Goal: Task Accomplishment & Management: Use online tool/utility

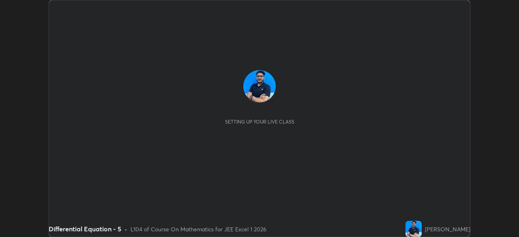
scroll to position [237, 518]
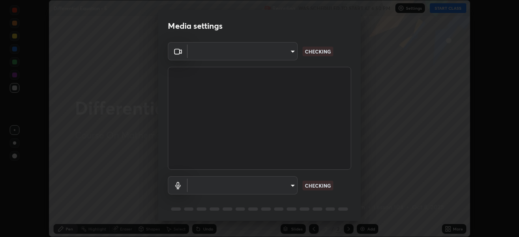
type input "5b0ce39d11be3a435715daab6ad7fa25508616855f5d18a60cdf0faa8df0ce2b"
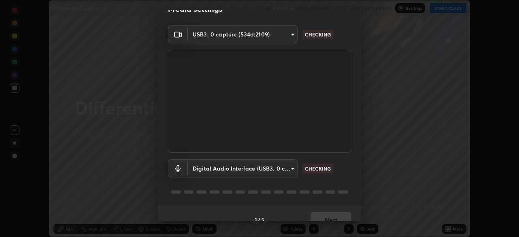
scroll to position [23, 0]
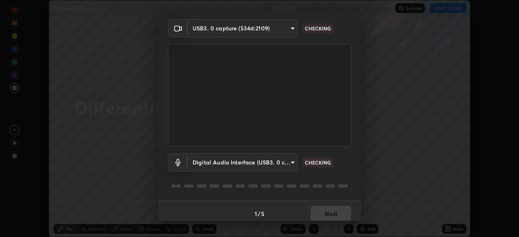
click at [292, 164] on body "Erase all Differential Equation - 5 Recording WAS SCHEDULED TO START AT 6:50 PM…" at bounding box center [259, 118] width 519 height 237
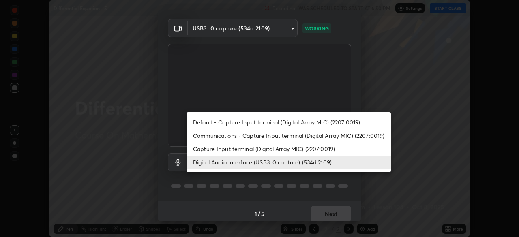
click at [297, 149] on li "Capture Input terminal (Digital Array MIC) (2207:0019)" at bounding box center [288, 148] width 204 height 13
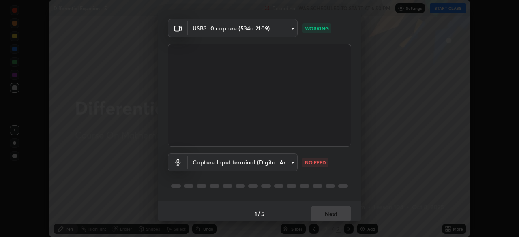
click at [287, 165] on body "Erase all Differential Equation - 5 Recording WAS SCHEDULED TO START AT 6:50 PM…" at bounding box center [259, 118] width 519 height 237
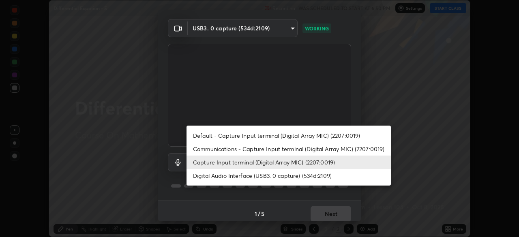
click at [287, 178] on li "Digital Audio Interface (USB3. 0 capture) (534d:2109)" at bounding box center [288, 175] width 204 height 13
type input "a79e2c37a3e820974fa073ddb46aa6e630d5ecfd19982edee8f34e1274aecea6"
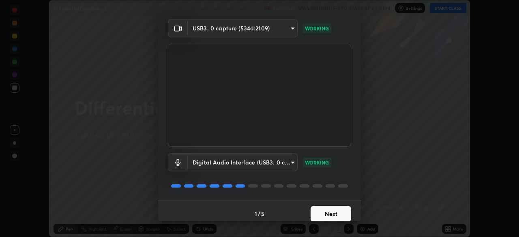
click at [337, 210] on button "Next" at bounding box center [331, 214] width 41 height 16
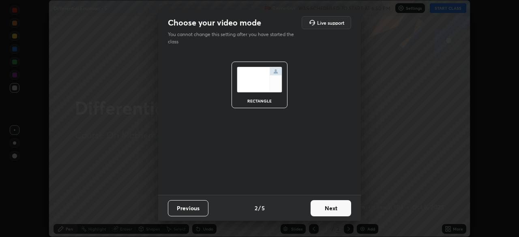
scroll to position [0, 0]
click at [337, 213] on button "Next" at bounding box center [331, 208] width 41 height 16
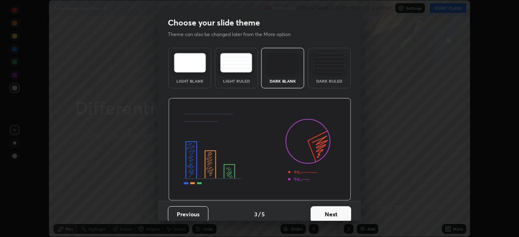
click at [341, 213] on button "Next" at bounding box center [331, 214] width 41 height 16
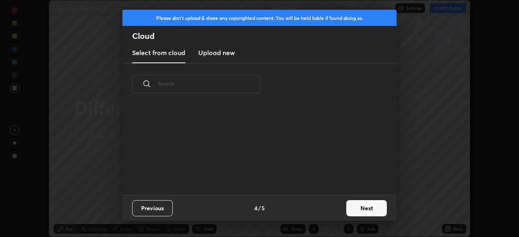
click at [362, 208] on button "Next" at bounding box center [366, 208] width 41 height 16
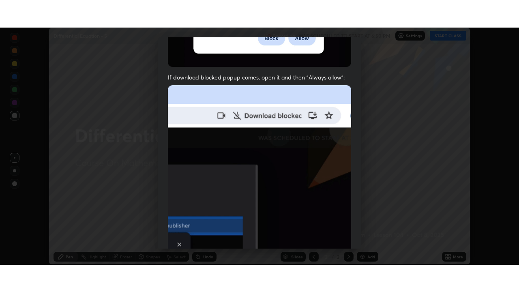
scroll to position [194, 0]
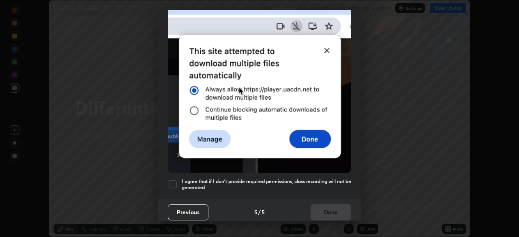
click at [314, 178] on h5 "I agree that if I don't provide required permissions, class recording will not …" at bounding box center [266, 184] width 169 height 13
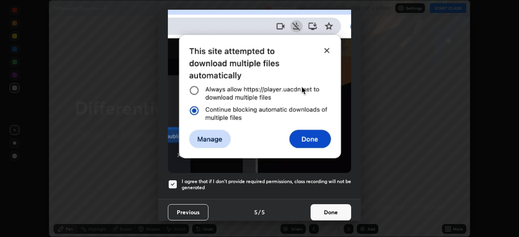
click at [330, 206] on button "Done" at bounding box center [331, 212] width 41 height 16
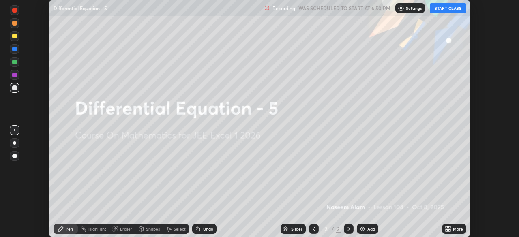
click at [447, 231] on icon at bounding box center [447, 230] width 2 height 2
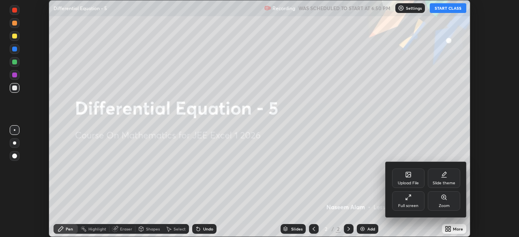
click at [406, 201] on div "Full screen" at bounding box center [408, 200] width 32 height 19
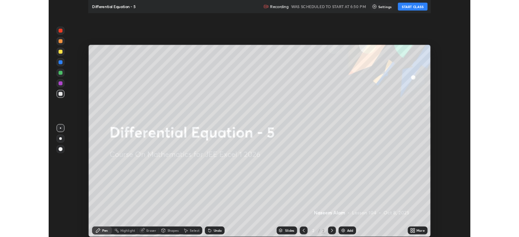
scroll to position [292, 519]
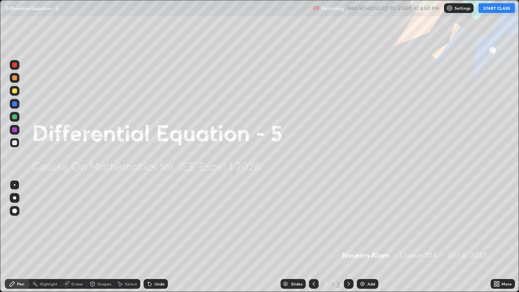
click at [494, 7] on button "START CLASS" at bounding box center [496, 8] width 36 height 10
click at [364, 237] on img at bounding box center [362, 284] width 6 height 6
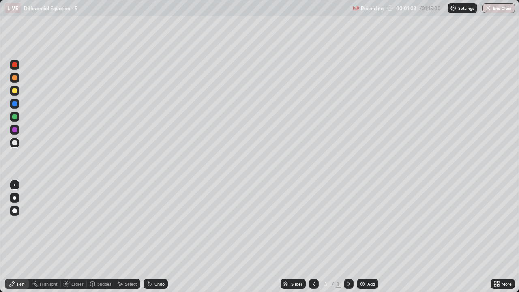
click at [159, 237] on div "Undo" at bounding box center [159, 284] width 10 height 4
click at [73, 237] on div "Eraser" at bounding box center [77, 284] width 12 height 4
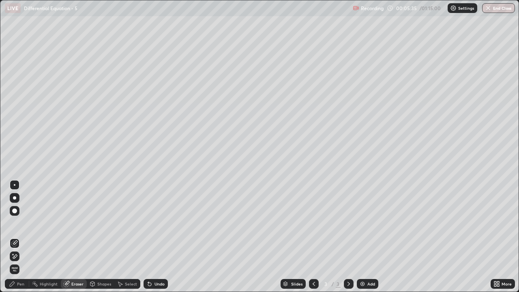
click at [15, 237] on icon at bounding box center [12, 284] width 6 height 6
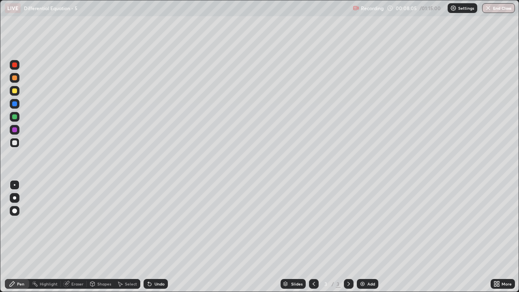
click at [157, 237] on div "Undo" at bounding box center [159, 284] width 10 height 4
click at [158, 237] on div "Undo" at bounding box center [159, 284] width 10 height 4
click at [156, 237] on div "Undo" at bounding box center [159, 284] width 10 height 4
click at [366, 237] on div "Add" at bounding box center [367, 284] width 21 height 10
click at [152, 237] on div "Undo" at bounding box center [156, 284] width 24 height 10
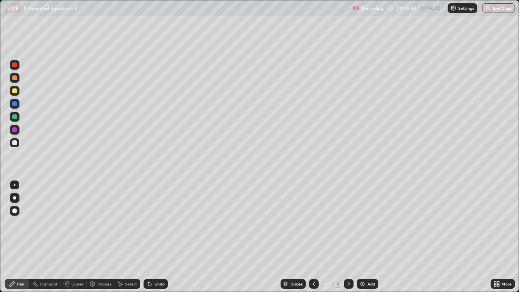
click at [160, 237] on div "Undo" at bounding box center [159, 284] width 10 height 4
click at [13, 94] on div at bounding box center [15, 91] width 10 height 10
click at [13, 144] on div at bounding box center [14, 142] width 5 height 5
click at [159, 237] on div "Undo" at bounding box center [159, 284] width 10 height 4
click at [126, 237] on div "Select" at bounding box center [131, 284] width 12 height 4
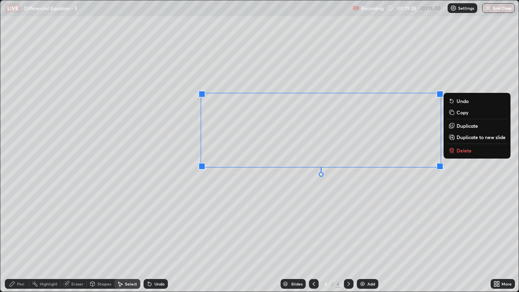
click at [459, 138] on p "Duplicate to new slide" at bounding box center [480, 137] width 49 height 6
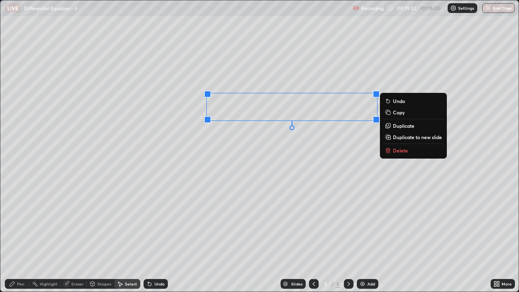
click at [394, 152] on p "Delete" at bounding box center [400, 150] width 15 height 6
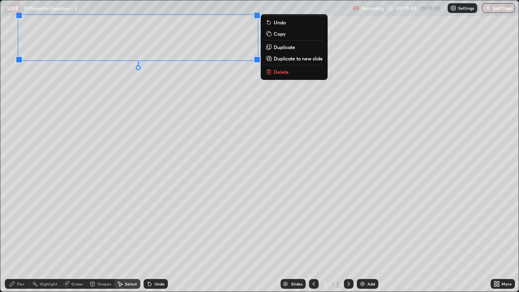
click at [76, 116] on div "0 ° Undo Copy Duplicate Duplicate to new slide Delete" at bounding box center [259, 145] width 518 height 291
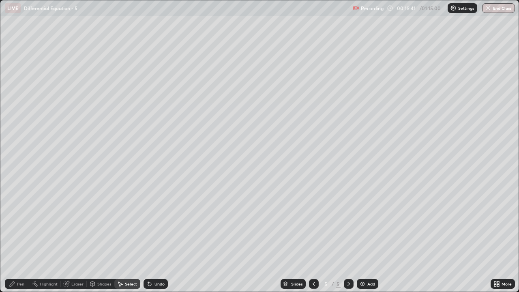
click at [20, 237] on div "Pen" at bounding box center [20, 284] width 7 height 4
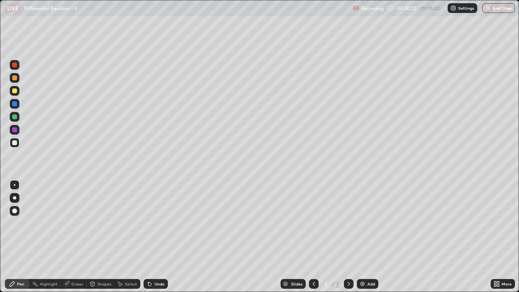
click at [159, 237] on div "Undo" at bounding box center [159, 284] width 10 height 4
click at [156, 237] on div "Undo" at bounding box center [156, 284] width 24 height 10
click at [157, 237] on div "Undo" at bounding box center [159, 284] width 10 height 4
click at [16, 89] on div at bounding box center [14, 90] width 5 height 5
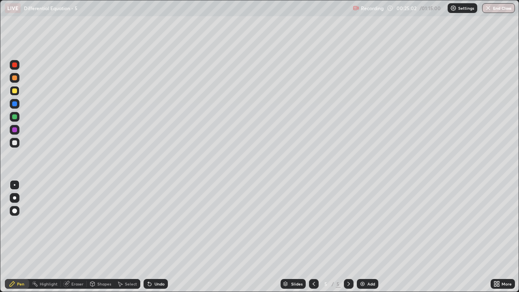
click at [15, 143] on div at bounding box center [14, 142] width 5 height 5
click at [126, 237] on div "Select" at bounding box center [131, 284] width 12 height 4
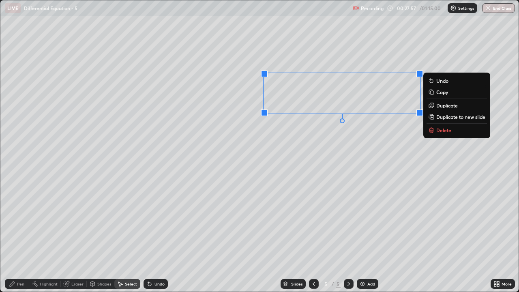
click at [439, 118] on p "Duplicate to new slide" at bounding box center [460, 117] width 49 height 6
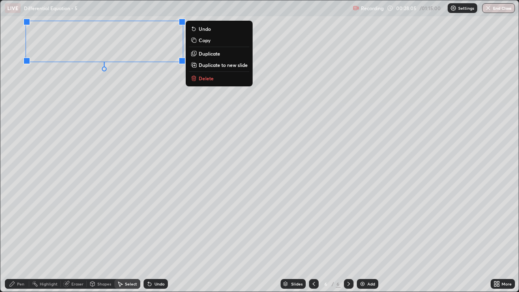
click at [103, 101] on div "0 ° Undo Copy Duplicate Duplicate to new slide Delete" at bounding box center [259, 145] width 518 height 291
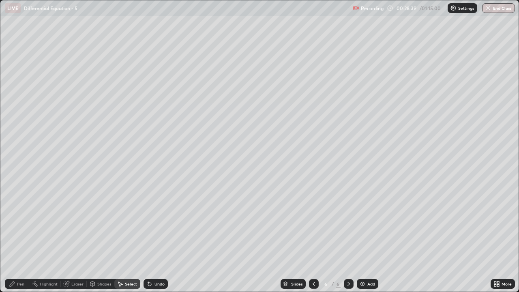
click at [11, 237] on icon at bounding box center [12, 284] width 6 height 6
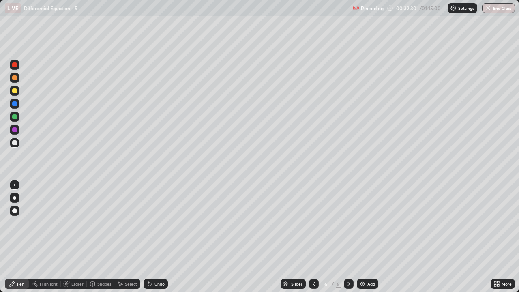
click at [156, 237] on div "Undo" at bounding box center [156, 284] width 24 height 10
click at [156, 237] on div "Undo" at bounding box center [159, 284] width 10 height 4
click at [68, 237] on icon at bounding box center [66, 284] width 6 height 6
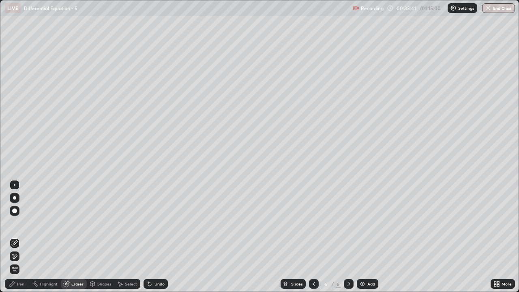
click at [17, 237] on div "Pen" at bounding box center [17, 284] width 24 height 10
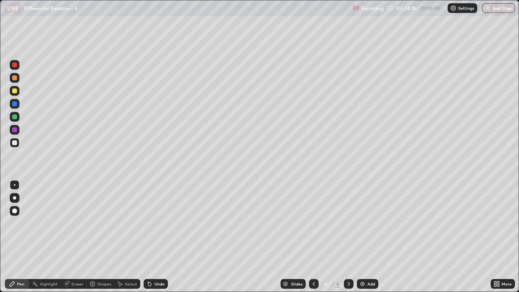
click at [132, 237] on div "Select" at bounding box center [131, 284] width 12 height 4
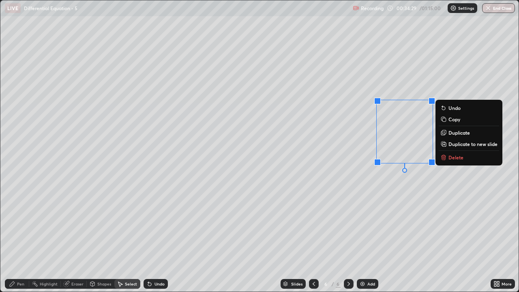
click at [450, 159] on p "Delete" at bounding box center [455, 157] width 15 height 6
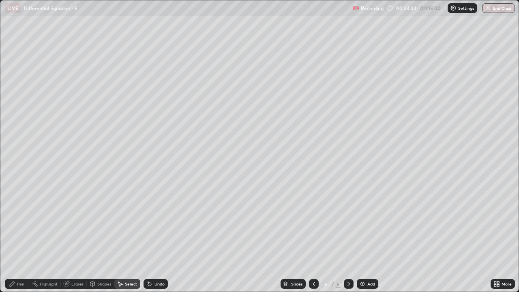
click at [498, 237] on icon at bounding box center [498, 285] width 2 height 2
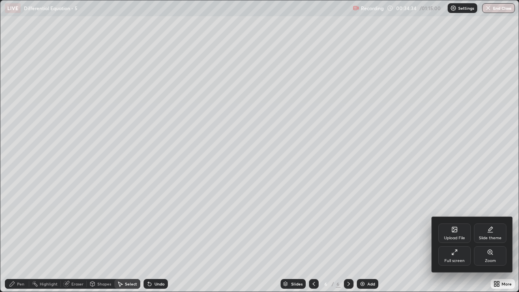
click at [458, 237] on div "Full screen" at bounding box center [454, 261] width 20 height 4
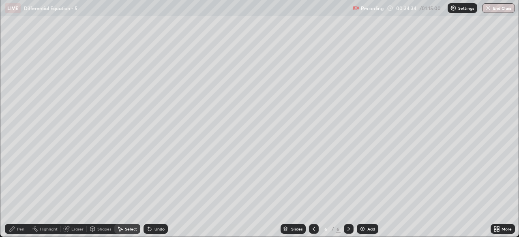
scroll to position [40301, 40019]
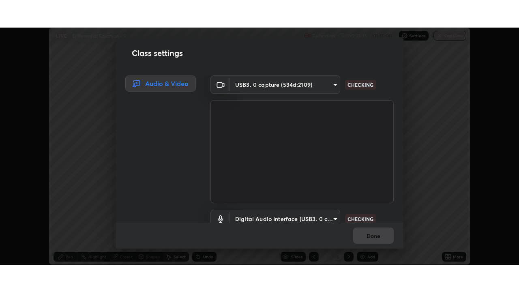
scroll to position [37, 0]
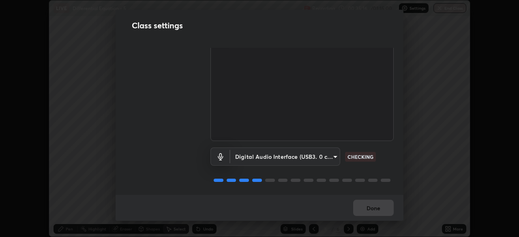
click at [326, 158] on body "Erase all LIVE Differential Equation - 5 Recording 00:35:16 / 01:15:00 Settings…" at bounding box center [259, 118] width 519 height 237
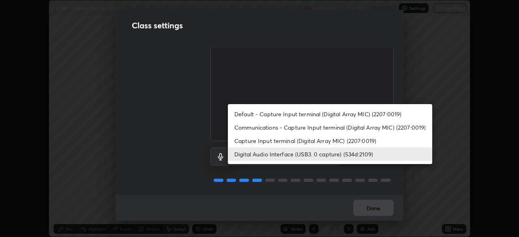
click at [332, 144] on li "Capture Input terminal (Digital Array MIC) (2207:0019)" at bounding box center [330, 140] width 204 height 13
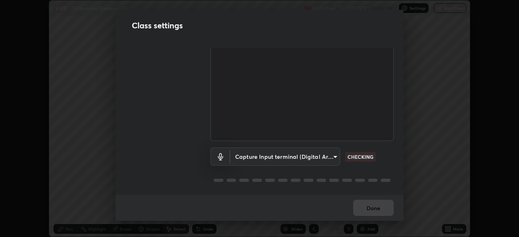
click at [327, 157] on body "Erase all LIVE Differential Equation - 5 Recording 00:35:17 / 01:15:00 Settings…" at bounding box center [259, 118] width 519 height 237
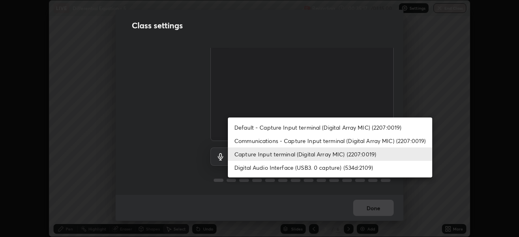
click at [325, 168] on li "Digital Audio Interface (USB3. 0 capture) (534d:2109)" at bounding box center [330, 167] width 204 height 13
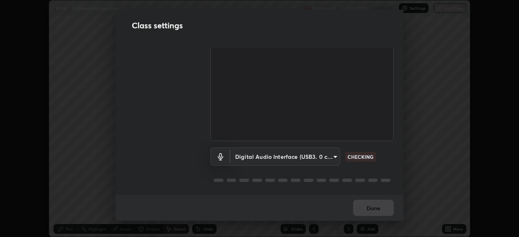
type input "a79e2c37a3e820974fa073ddb46aa6e630d5ecfd19982edee8f34e1274aecea6"
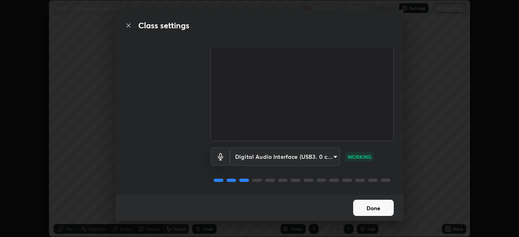
click at [376, 210] on button "Done" at bounding box center [373, 208] width 41 height 16
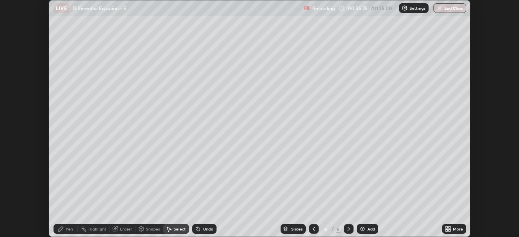
click at [446, 230] on icon at bounding box center [447, 230] width 2 height 2
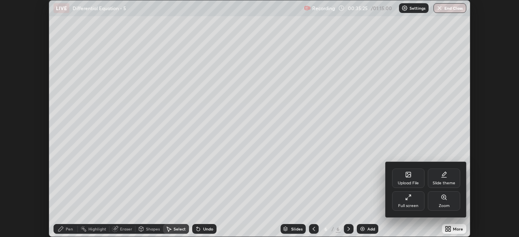
click at [413, 202] on div "Full screen" at bounding box center [408, 200] width 32 height 19
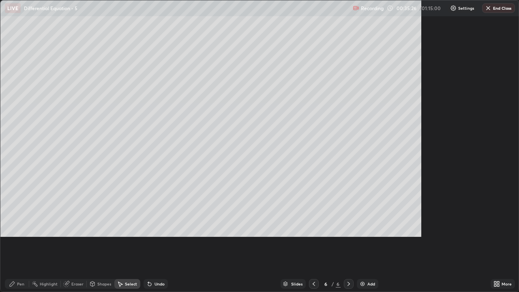
scroll to position [292, 519]
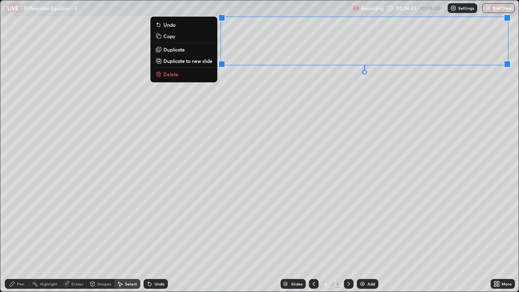
click at [191, 62] on p "Duplicate to new slide" at bounding box center [187, 61] width 49 height 6
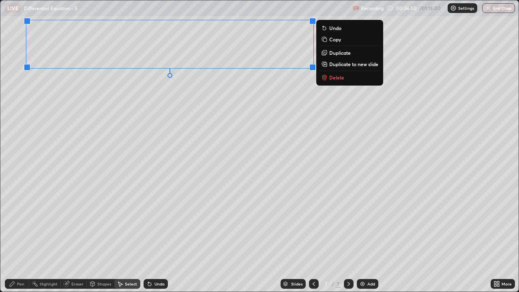
click at [17, 237] on div "Pen" at bounding box center [20, 284] width 7 height 4
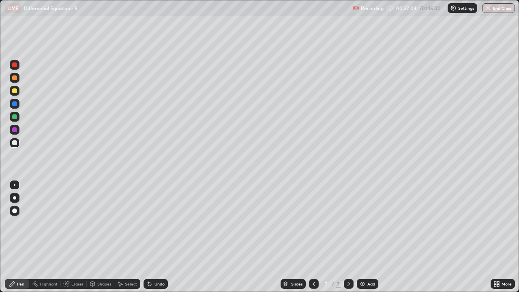
click at [155, 237] on div "Undo" at bounding box center [159, 284] width 10 height 4
click at [154, 237] on div "Undo" at bounding box center [159, 284] width 10 height 4
click at [156, 237] on div "Undo" at bounding box center [159, 284] width 10 height 4
click at [154, 237] on div "Undo" at bounding box center [159, 284] width 10 height 4
click at [155, 237] on div "Undo" at bounding box center [159, 284] width 10 height 4
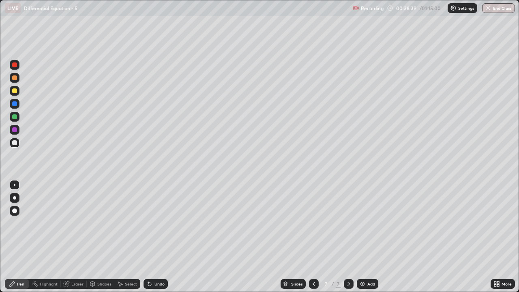
click at [72, 237] on div "Eraser" at bounding box center [77, 284] width 12 height 4
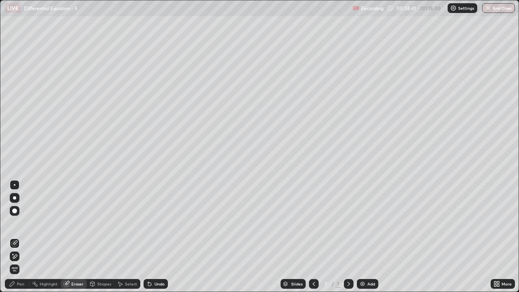
click at [15, 237] on div "Pen" at bounding box center [17, 284] width 24 height 10
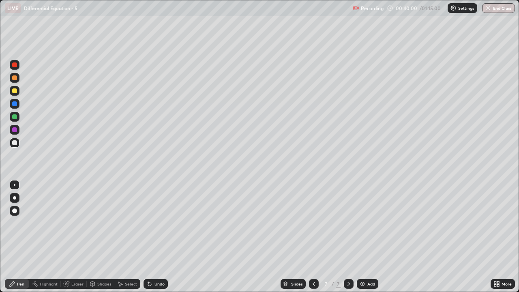
click at [159, 237] on div "Undo" at bounding box center [159, 284] width 10 height 4
click at [155, 237] on div "Undo" at bounding box center [159, 284] width 10 height 4
click at [156, 237] on div "Undo" at bounding box center [159, 284] width 10 height 4
click at [367, 237] on div "Add" at bounding box center [371, 284] width 8 height 4
click at [156, 237] on div "Undo" at bounding box center [159, 284] width 10 height 4
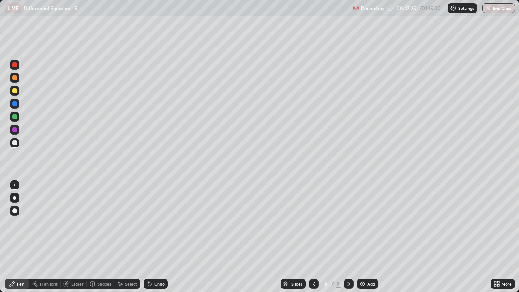
click at [71, 237] on div "Eraser" at bounding box center [74, 284] width 26 height 10
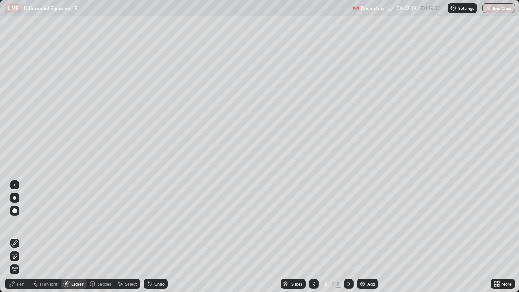
click at [18, 237] on div "Pen" at bounding box center [20, 284] width 7 height 4
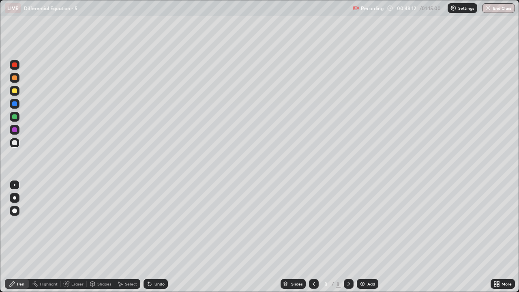
click at [154, 237] on div "Undo" at bounding box center [159, 284] width 10 height 4
click at [156, 237] on div "Undo" at bounding box center [159, 284] width 10 height 4
click at [160, 237] on div "Undo" at bounding box center [159, 284] width 10 height 4
click at [72, 237] on div "Eraser" at bounding box center [77, 284] width 12 height 4
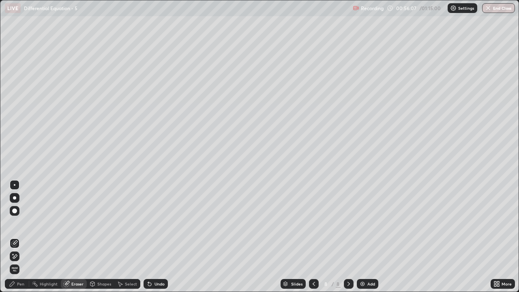
click at [22, 237] on div "Pen" at bounding box center [20, 284] width 7 height 4
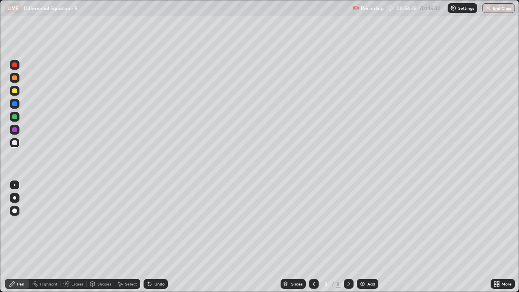
click at [152, 237] on div "Undo" at bounding box center [156, 284] width 24 height 10
click at [74, 237] on div "Eraser" at bounding box center [77, 284] width 12 height 4
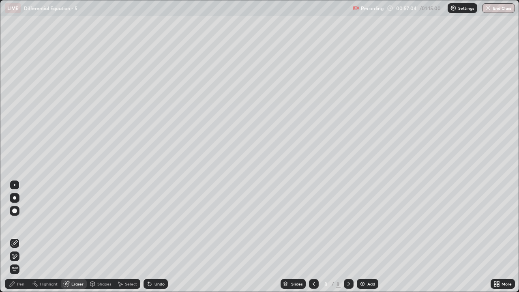
click at [14, 237] on icon at bounding box center [12, 283] width 5 height 5
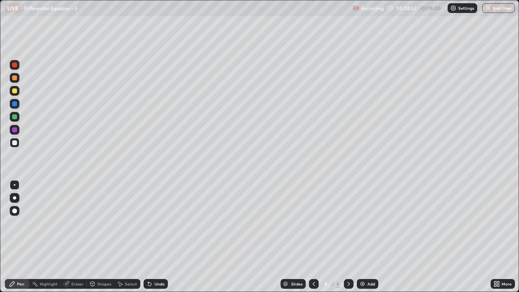
click at [126, 237] on div "Select" at bounding box center [131, 284] width 12 height 4
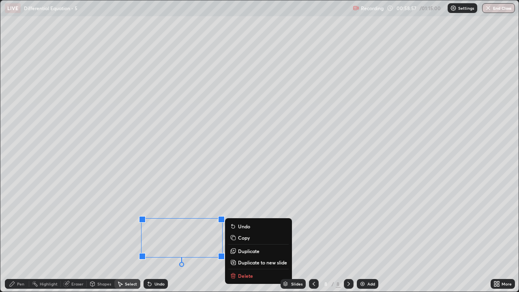
click at [242, 237] on p "Duplicate to new slide" at bounding box center [262, 262] width 49 height 6
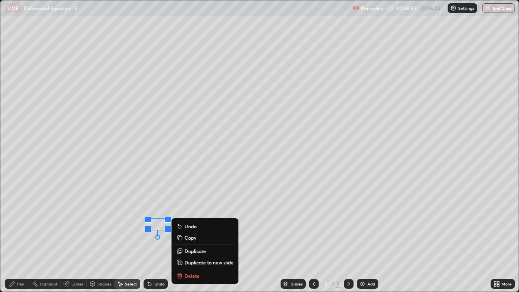
click at [184, 237] on button "Delete" at bounding box center [205, 276] width 60 height 10
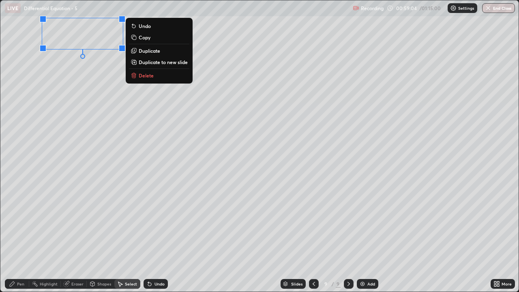
click at [17, 237] on div "Pen" at bounding box center [20, 284] width 7 height 4
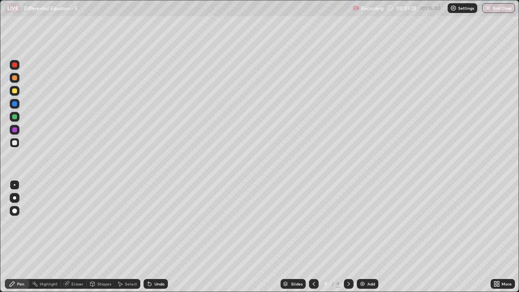
click at [152, 237] on div "Undo" at bounding box center [156, 284] width 24 height 10
click at [156, 237] on div "Undo" at bounding box center [159, 284] width 10 height 4
click at [154, 237] on div "Undo" at bounding box center [159, 284] width 10 height 4
click at [154, 237] on div "Undo" at bounding box center [156, 284] width 24 height 10
click at [152, 237] on div "Undo" at bounding box center [156, 284] width 24 height 10
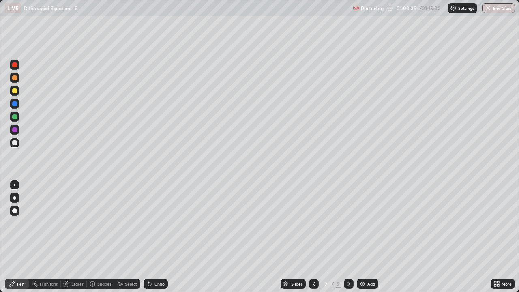
click at [152, 237] on div "Undo" at bounding box center [156, 284] width 24 height 10
click at [156, 237] on div "Undo" at bounding box center [156, 284] width 24 height 10
click at [14, 90] on div at bounding box center [14, 90] width 5 height 5
click at [15, 145] on div at bounding box center [14, 142] width 5 height 5
click at [309, 237] on div at bounding box center [314, 284] width 10 height 10
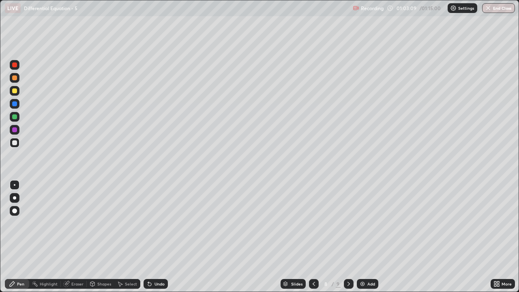
click at [313, 237] on icon at bounding box center [314, 284] width 6 height 6
click at [348, 237] on icon at bounding box center [348, 284] width 6 height 6
click at [344, 237] on div at bounding box center [349, 284] width 10 height 10
click at [345, 237] on div at bounding box center [349, 284] width 10 height 10
click at [363, 237] on img at bounding box center [362, 284] width 6 height 6
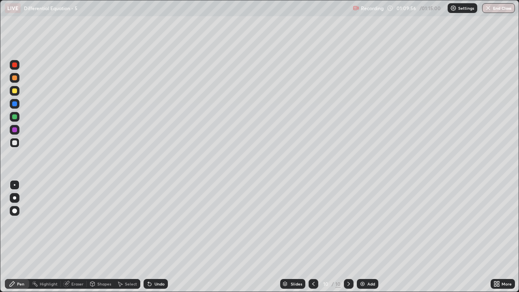
click at [15, 90] on div at bounding box center [14, 90] width 5 height 5
click at [156, 237] on div "Undo" at bounding box center [159, 284] width 10 height 4
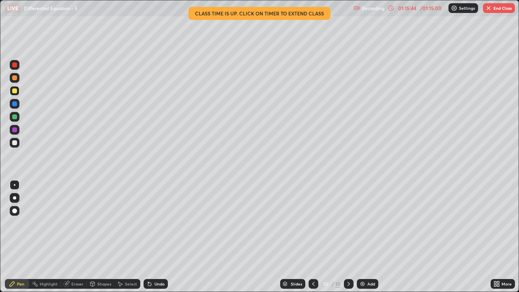
click at [14, 141] on div at bounding box center [14, 142] width 5 height 5
click at [152, 237] on div "Undo" at bounding box center [156, 284] width 24 height 10
click at [154, 237] on div "Undo" at bounding box center [159, 284] width 10 height 4
click at [490, 8] on img "button" at bounding box center [488, 8] width 6 height 6
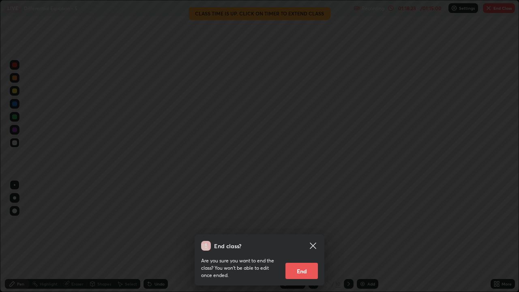
click at [303, 237] on button "End" at bounding box center [301, 271] width 32 height 16
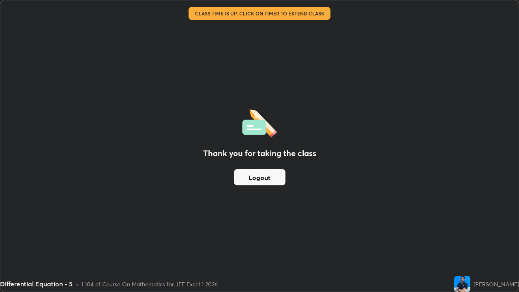
click at [263, 176] on button "Logout" at bounding box center [259, 177] width 51 height 16
